Goal: Task Accomplishment & Management: Complete application form

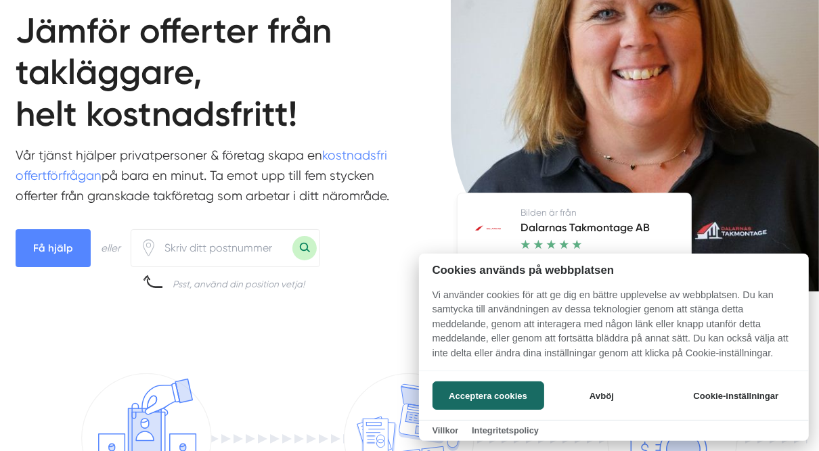
scroll to position [108, 0]
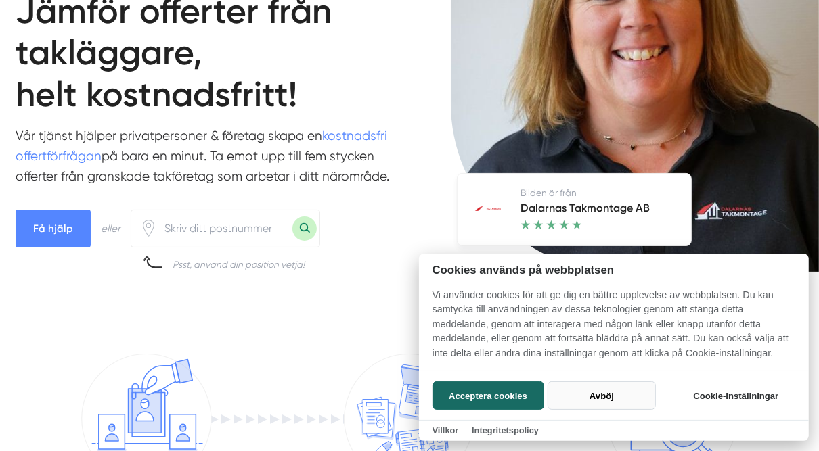
click at [591, 393] on button "Avböj" at bounding box center [602, 396] width 108 height 28
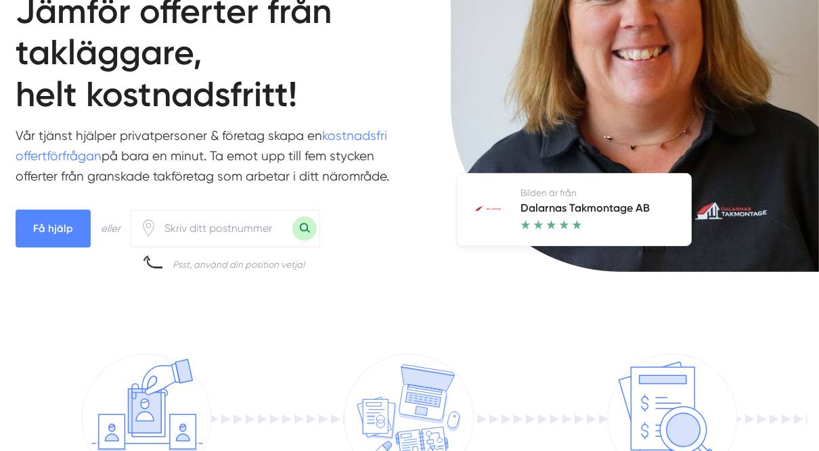
scroll to position [162, 0]
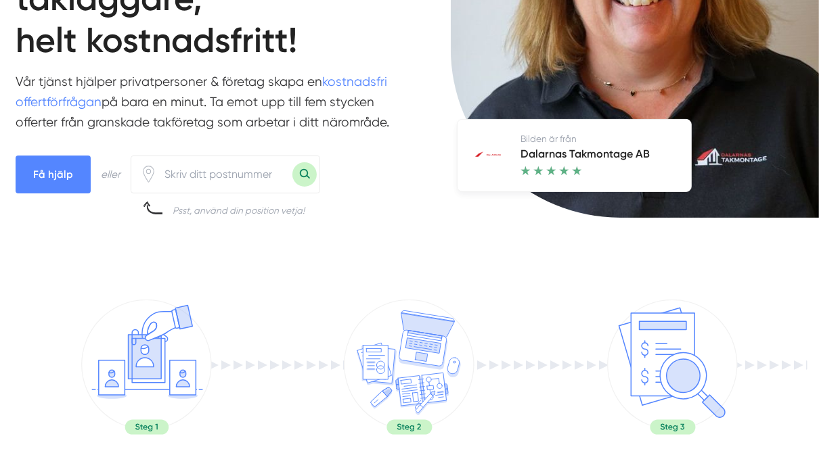
click at [166, 175] on input "number" at bounding box center [224, 175] width 135 height 30
type input "98231"
click at [309, 175] on button "Sök med postnummer" at bounding box center [304, 174] width 24 height 24
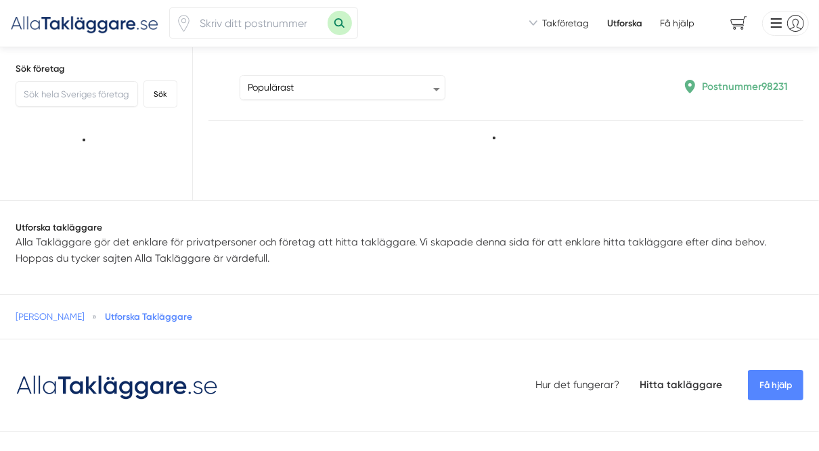
type input "98231"
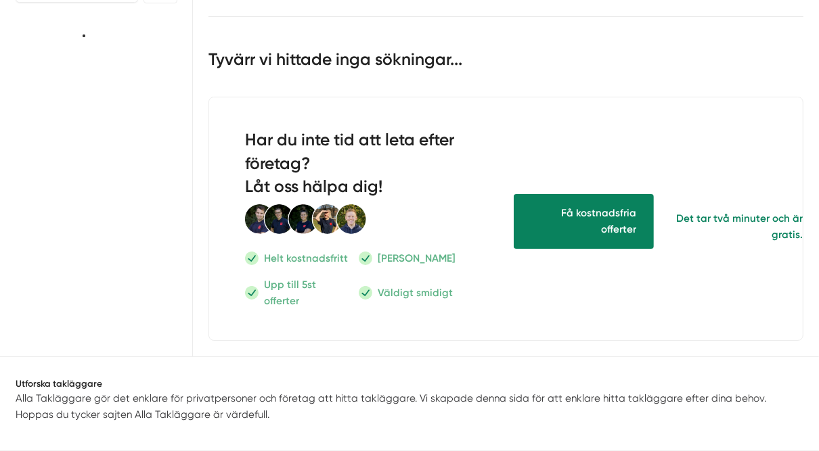
scroll to position [108, 0]
